Goal: Task Accomplishment & Management: Complete application form

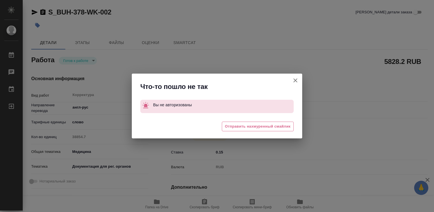
type textarea "x"
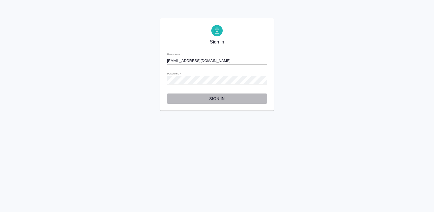
click at [219, 99] on span "Sign in" at bounding box center [217, 98] width 91 height 7
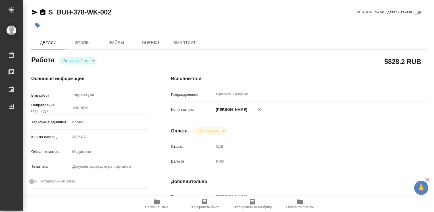
type textarea "x"
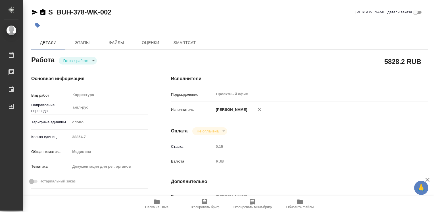
type textarea "x"
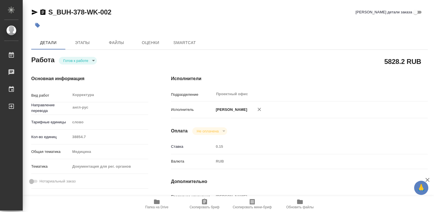
type textarea "x"
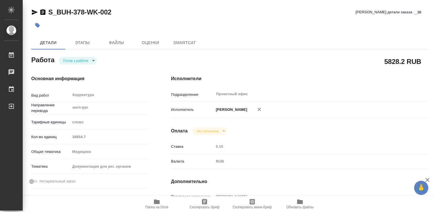
type textarea "x"
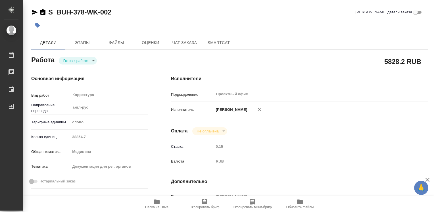
type textarea "x"
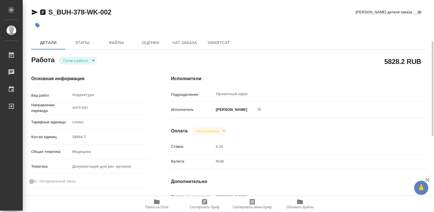
scroll to position [57, 0]
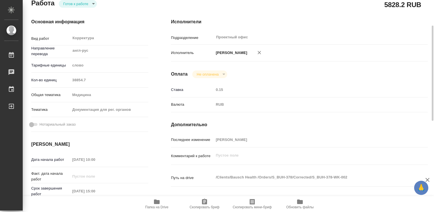
type textarea "x"
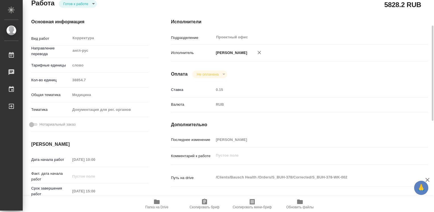
click at [155, 201] on icon "button" at bounding box center [157, 202] width 6 height 5
